Goal: Task Accomplishment & Management: Use online tool/utility

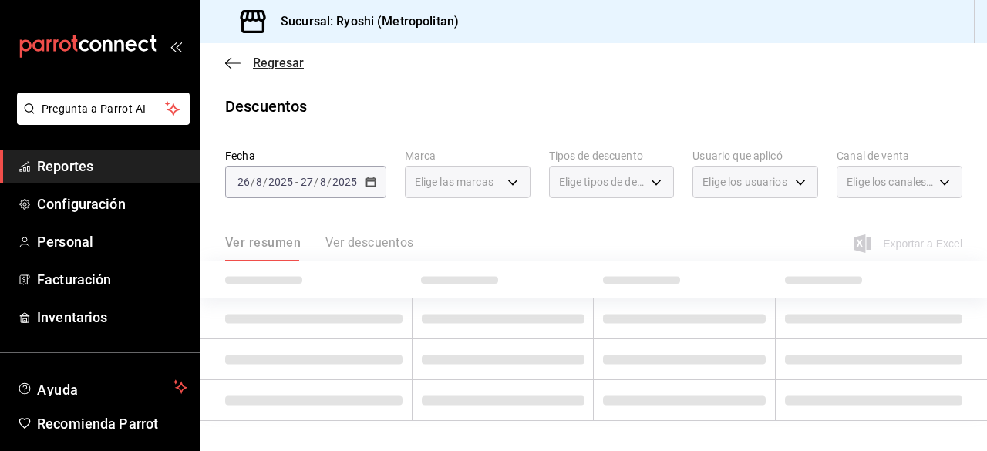
click at [270, 70] on span "Regresar" at bounding box center [278, 63] width 51 height 15
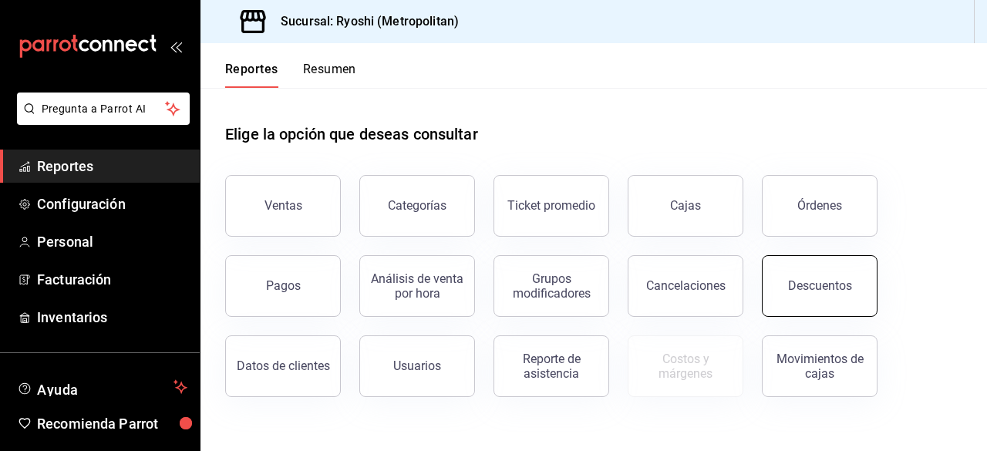
click at [859, 294] on button "Descuentos" at bounding box center [820, 286] width 116 height 62
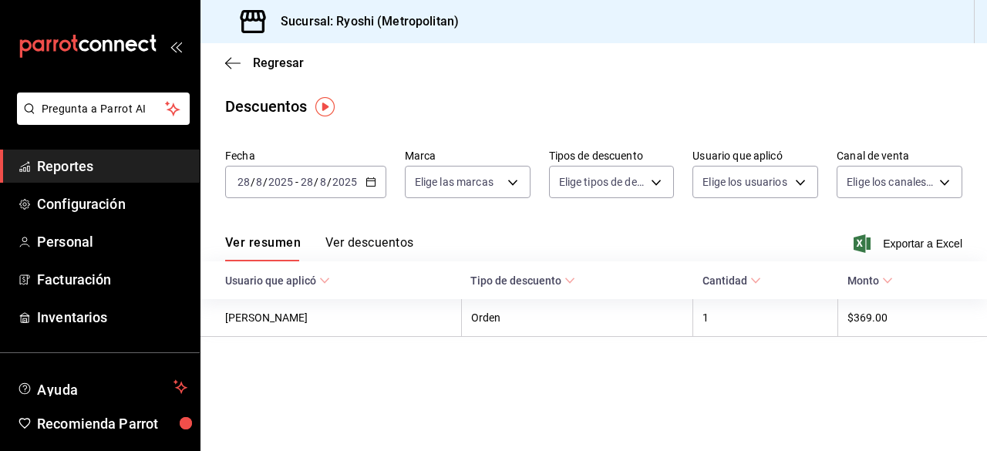
click at [369, 182] on icon "button" at bounding box center [370, 182] width 11 height 11
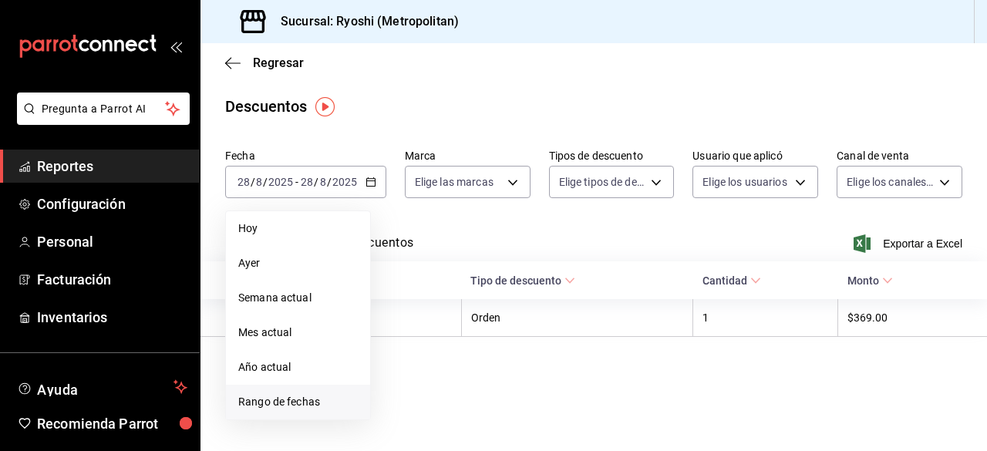
click at [288, 405] on span "Rango de fechas" at bounding box center [298, 402] width 120 height 16
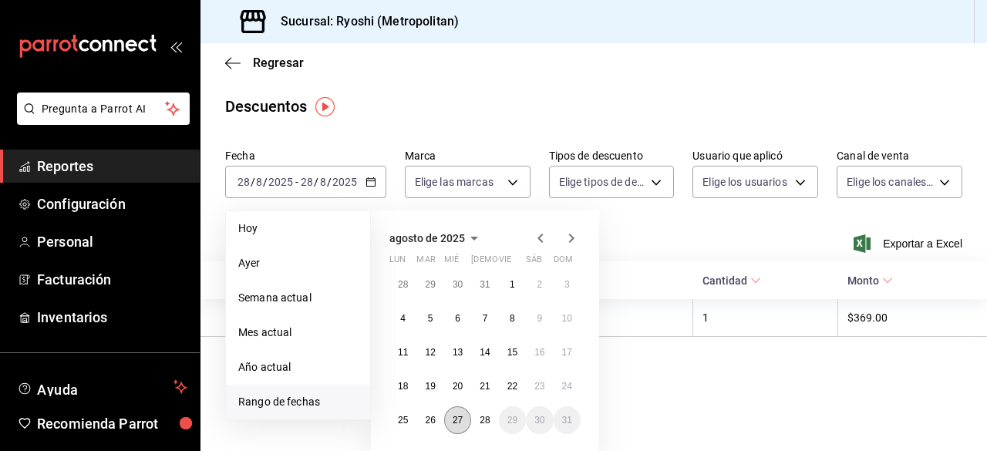
click at [460, 426] on button "27" at bounding box center [457, 420] width 27 height 28
click at [487, 422] on abbr "28" at bounding box center [485, 420] width 10 height 11
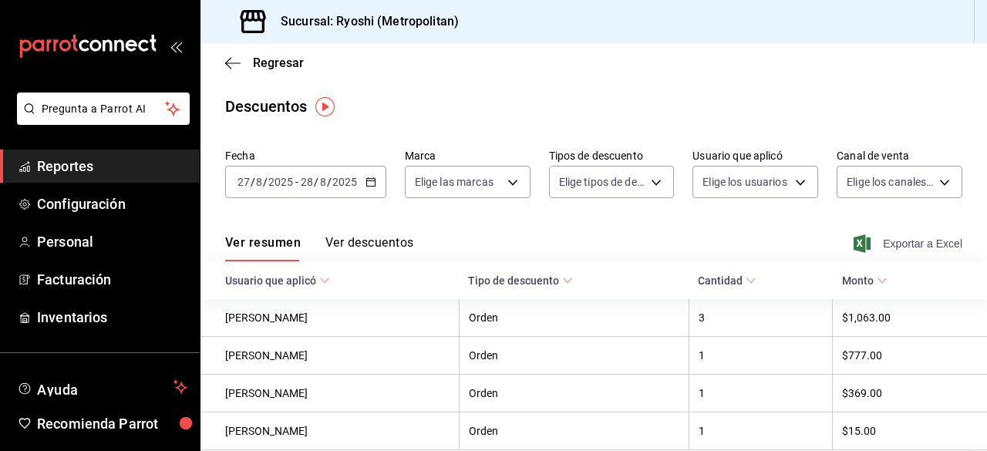
click at [894, 238] on span "Exportar a Excel" at bounding box center [910, 243] width 106 height 19
click at [887, 244] on span "Exportar a Excel" at bounding box center [910, 243] width 106 height 19
click at [235, 62] on icon "button" at bounding box center [232, 62] width 15 height 1
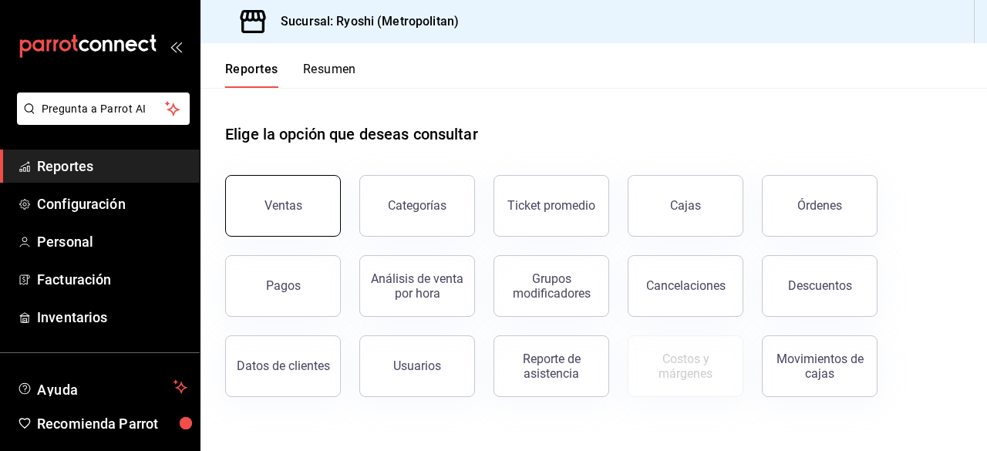
click at [289, 194] on button "Ventas" at bounding box center [283, 206] width 116 height 62
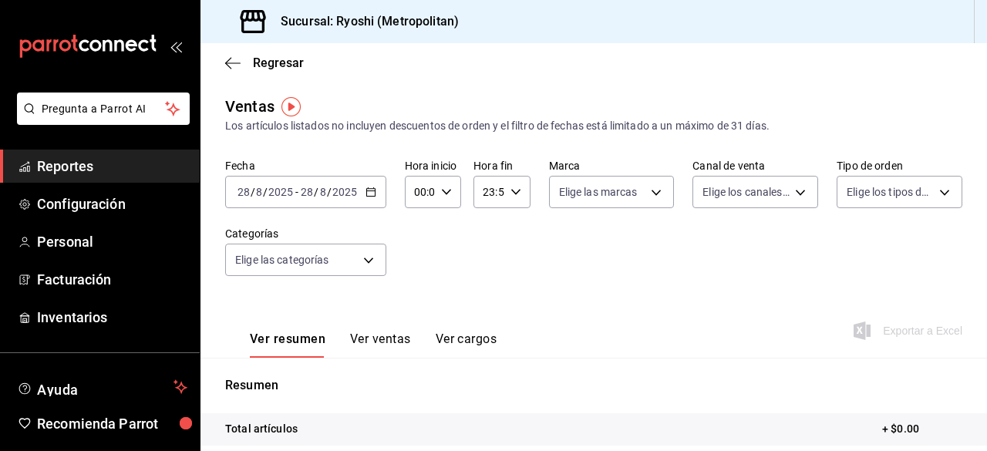
click at [333, 202] on div "[DATE] [DATE] - [DATE] [DATE]" at bounding box center [305, 192] width 161 height 32
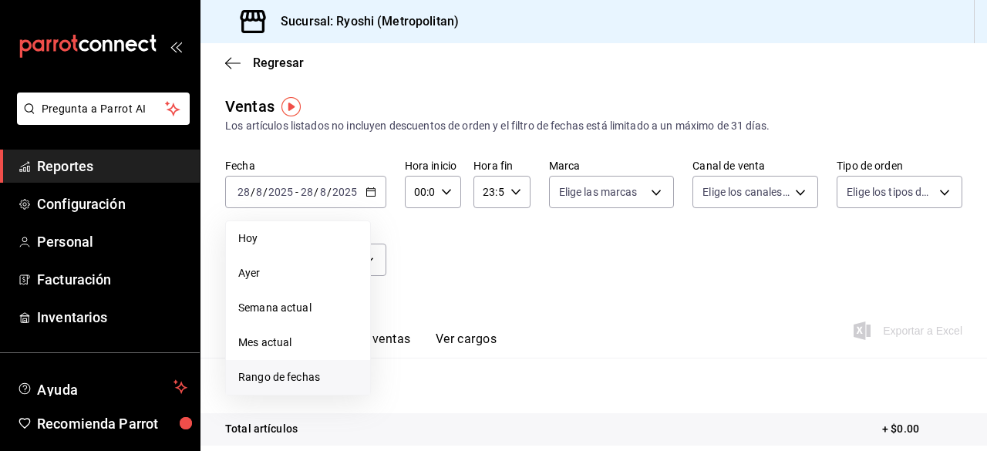
click at [291, 384] on span "Rango de fechas" at bounding box center [298, 377] width 120 height 16
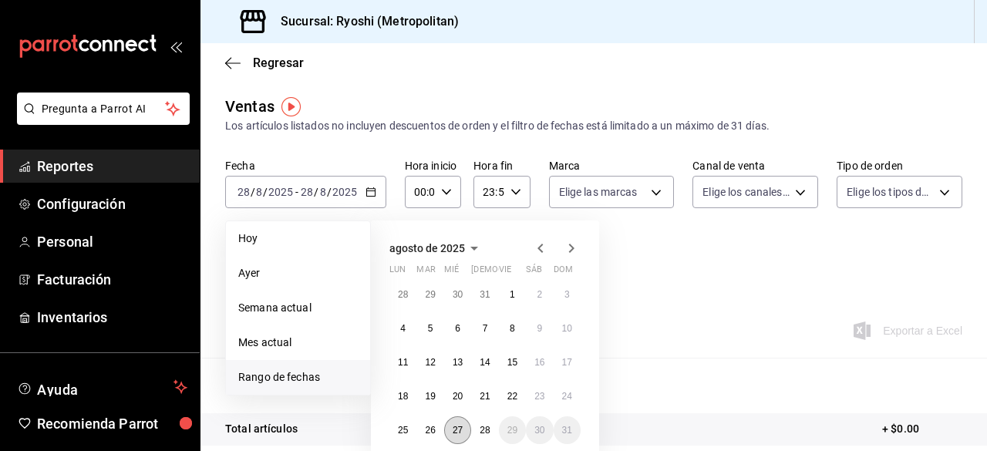
click at [455, 436] on button "27" at bounding box center [457, 430] width 27 height 28
click at [483, 429] on abbr "28" at bounding box center [485, 430] width 10 height 11
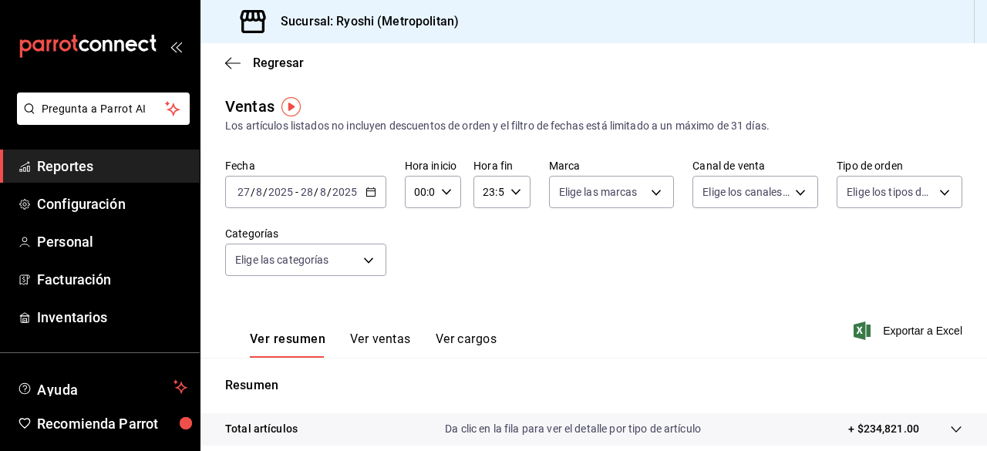
click at [444, 189] on icon "button" at bounding box center [446, 192] width 11 height 11
click at [419, 298] on button "02" at bounding box center [417, 305] width 22 height 31
type input "02:00"
click at [416, 324] on span "05" at bounding box center [417, 324] width 3 height 12
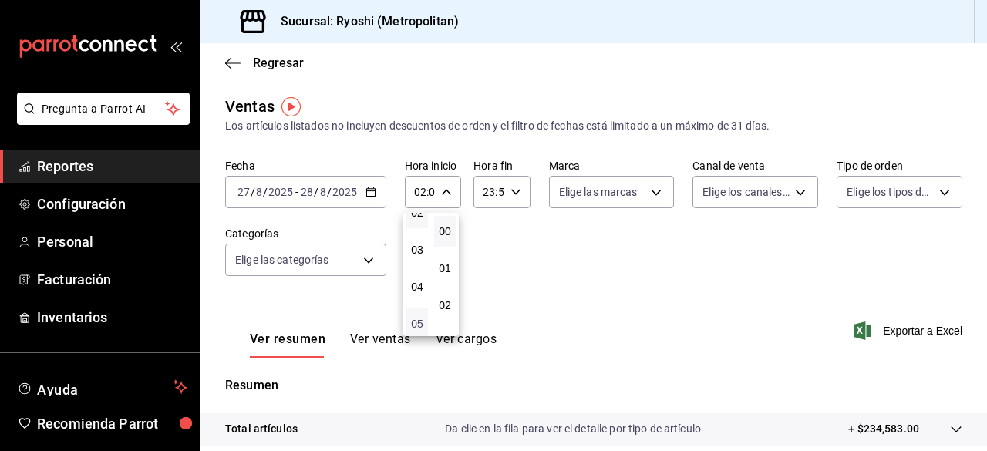
type input "05:00"
click at [507, 196] on div at bounding box center [493, 225] width 987 height 451
click at [511, 190] on icon "button" at bounding box center [515, 192] width 11 height 11
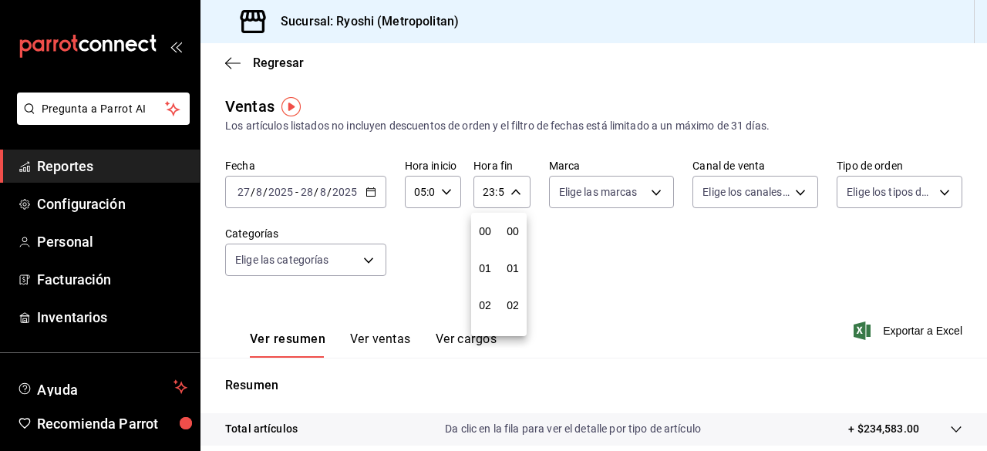
scroll to position [2097, 0]
click at [483, 248] on span "21" at bounding box center [484, 243] width 3 height 12
type input "21:59"
click at [487, 238] on span "05" at bounding box center [484, 237] width 3 height 12
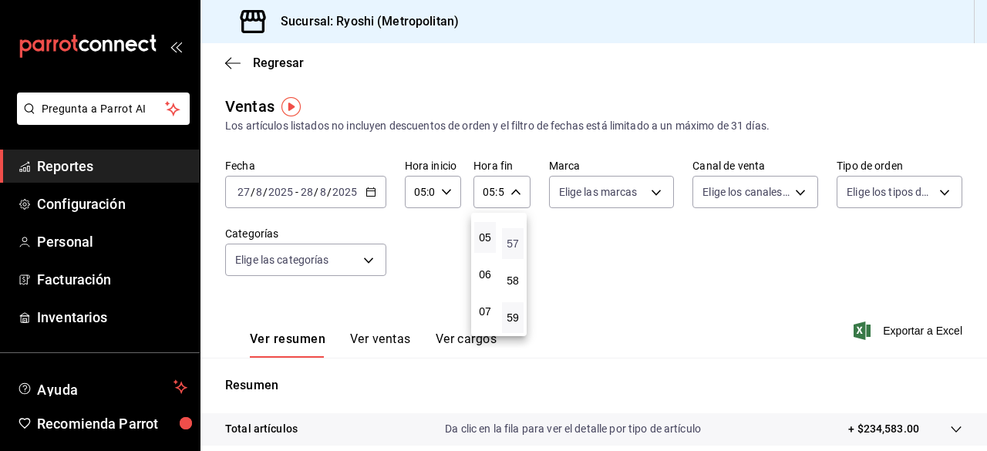
click at [511, 244] on span "57" at bounding box center [512, 243] width 3 height 12
type input "05:57"
click at [514, 272] on span "01" at bounding box center [512, 268] width 3 height 12
type input "05:01"
click at [591, 275] on div at bounding box center [493, 225] width 987 height 451
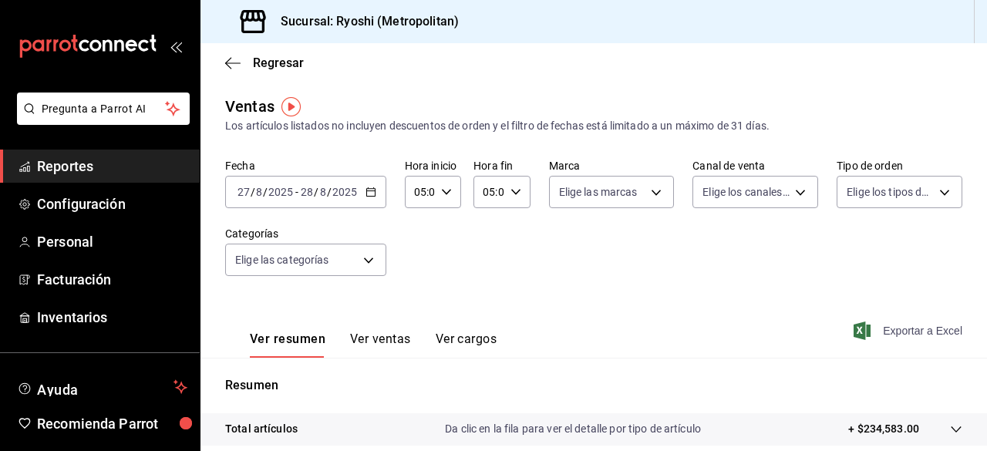
click at [906, 332] on span "Exportar a Excel" at bounding box center [910, 331] width 106 height 19
